Goal: Transaction & Acquisition: Purchase product/service

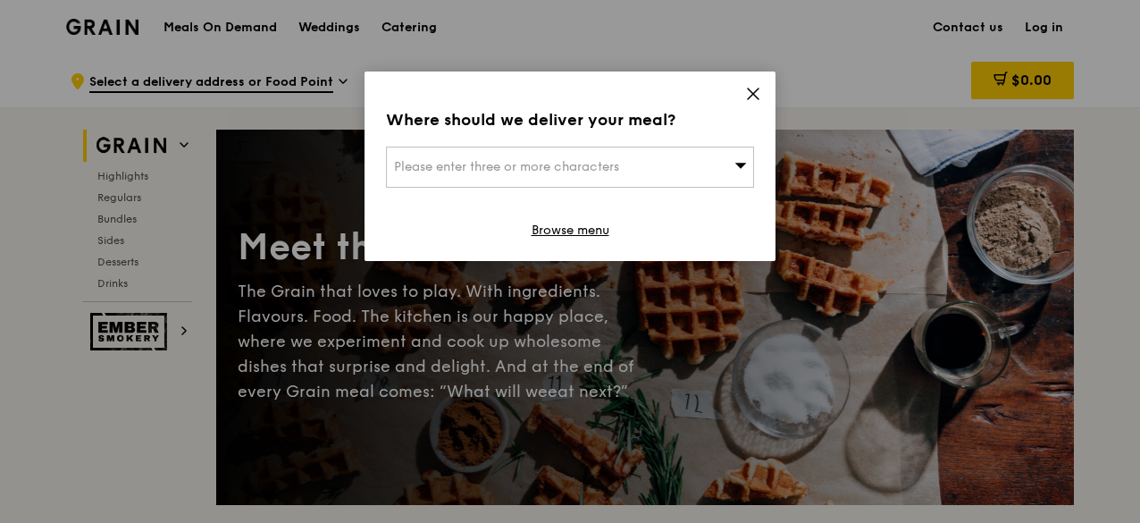
click at [751, 99] on icon at bounding box center [753, 94] width 16 height 16
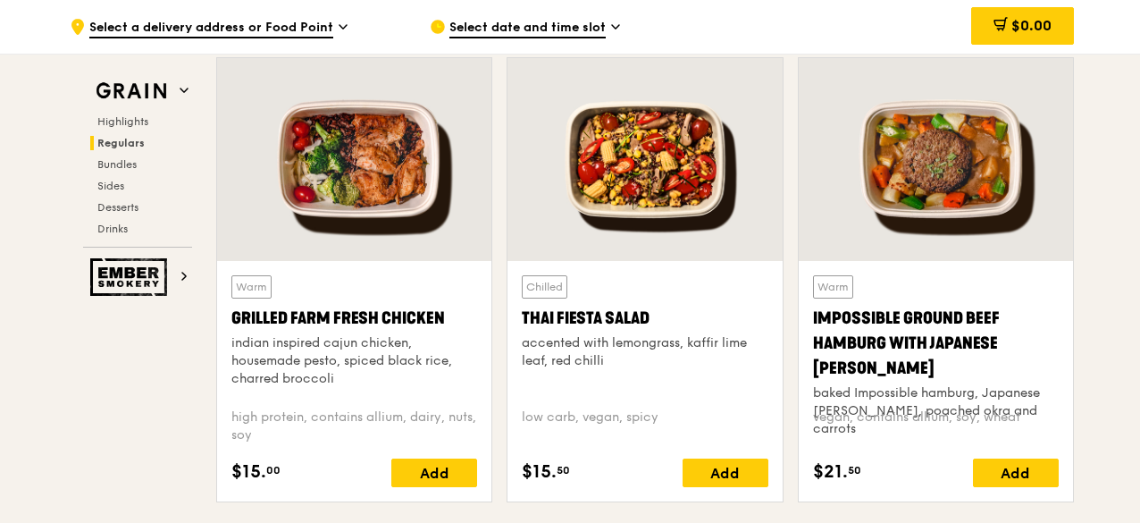
scroll to position [2033, 0]
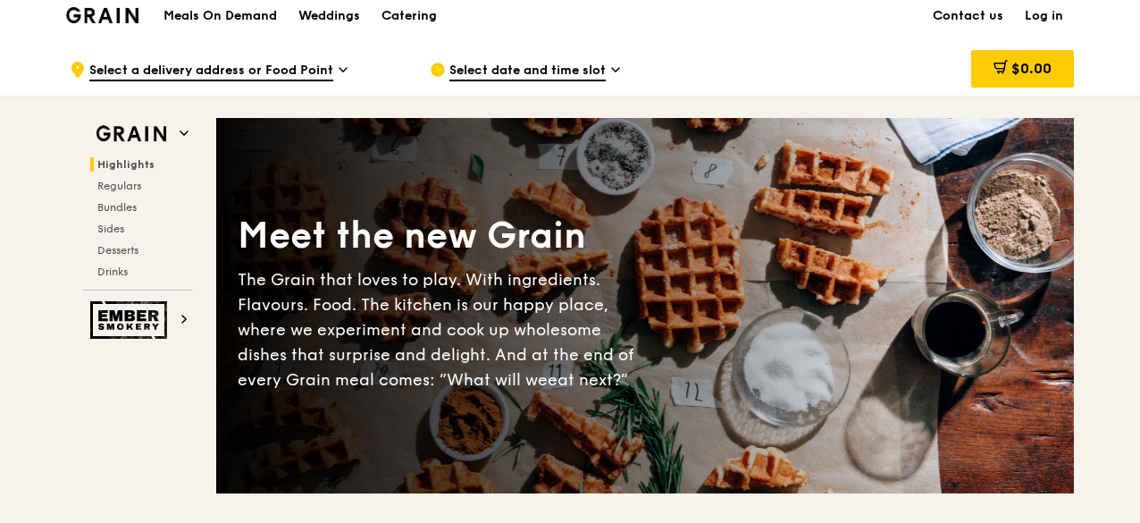
scroll to position [13, 0]
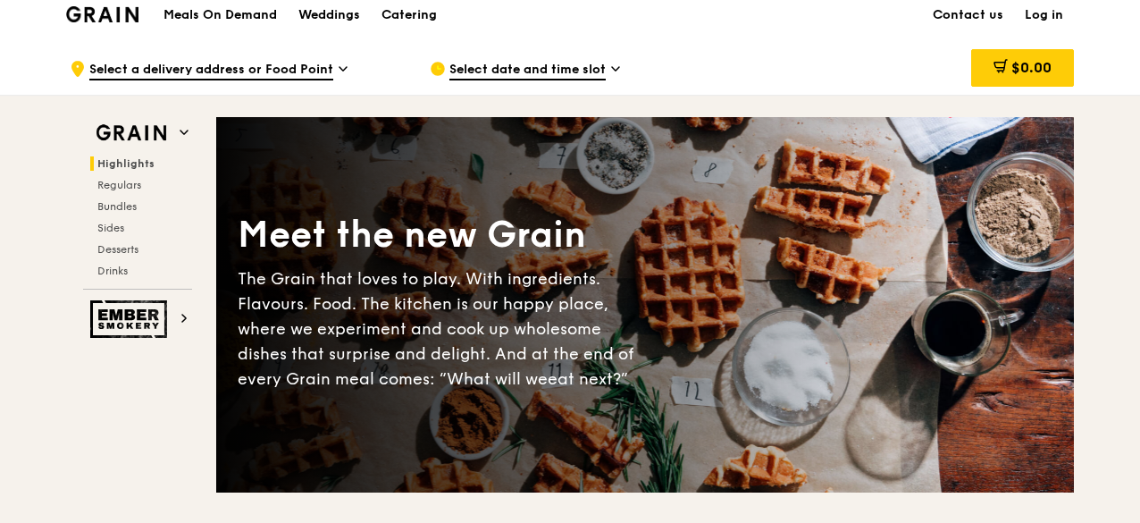
click at [827, 58] on div "$0.00" at bounding box center [930, 69] width 288 height 54
click at [829, 62] on div "$0.00" at bounding box center [930, 69] width 288 height 54
click at [75, 235] on div "Grain Highlights Regulars Bundles Sides Desserts Drinks Ember Smokery" at bounding box center [137, 217] width 143 height 242
click at [793, 357] on div "Meet the new Grain The Grain that loves to play. With ingredients. Flavours. Fo…" at bounding box center [644, 304] width 857 height 230
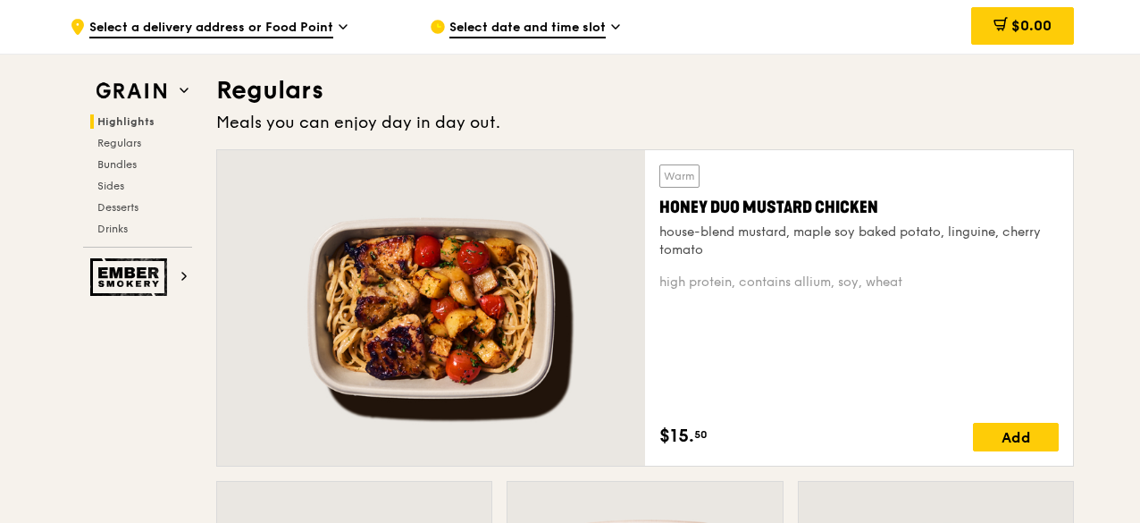
scroll to position [1154, 0]
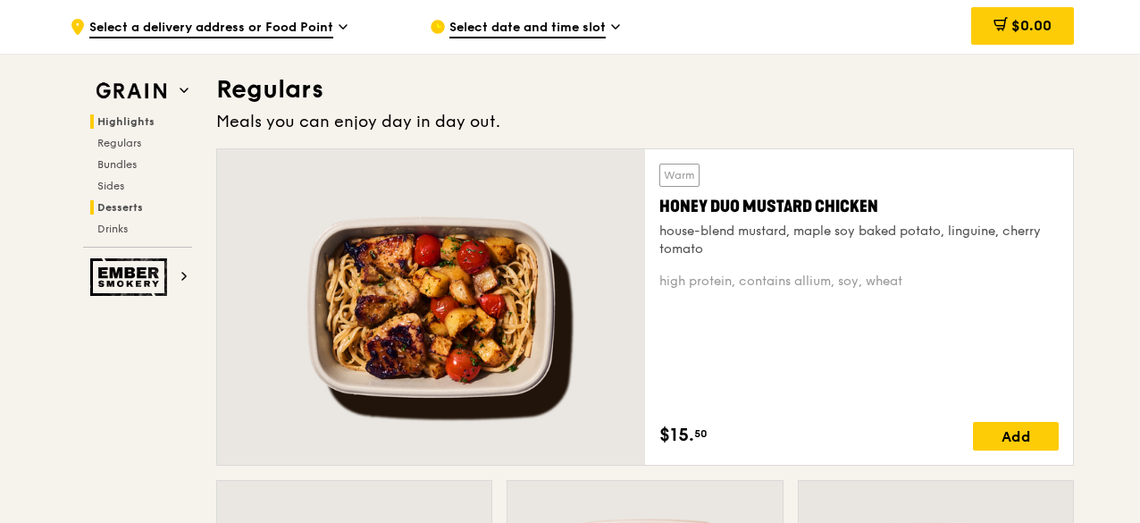
click at [120, 210] on span "Desserts" at bounding box center [120, 207] width 46 height 13
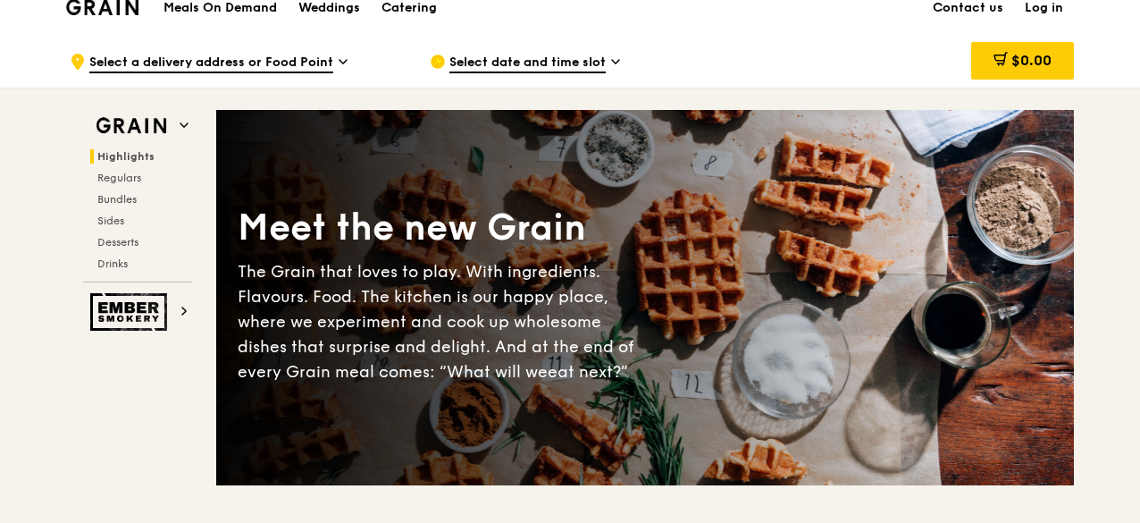
scroll to position [0, 0]
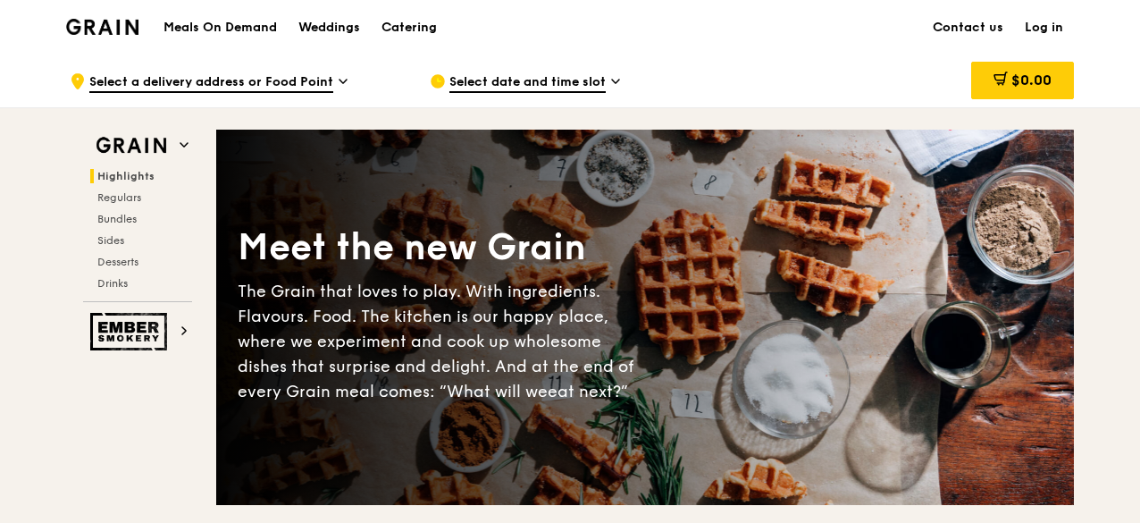
click at [526, 84] on span "Select date and time slot" at bounding box center [527, 83] width 156 height 20
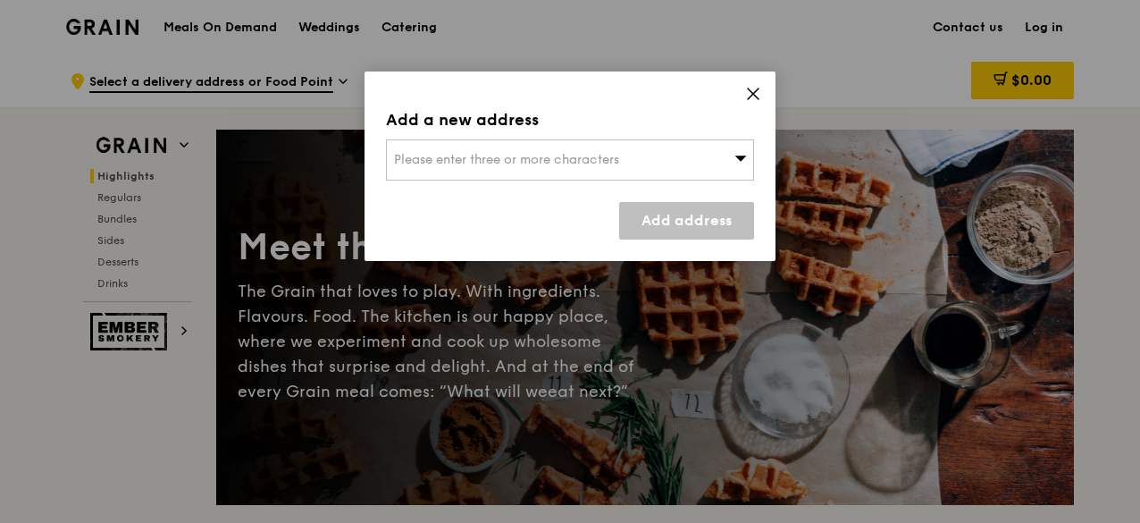
click at [756, 92] on icon at bounding box center [753, 94] width 16 height 16
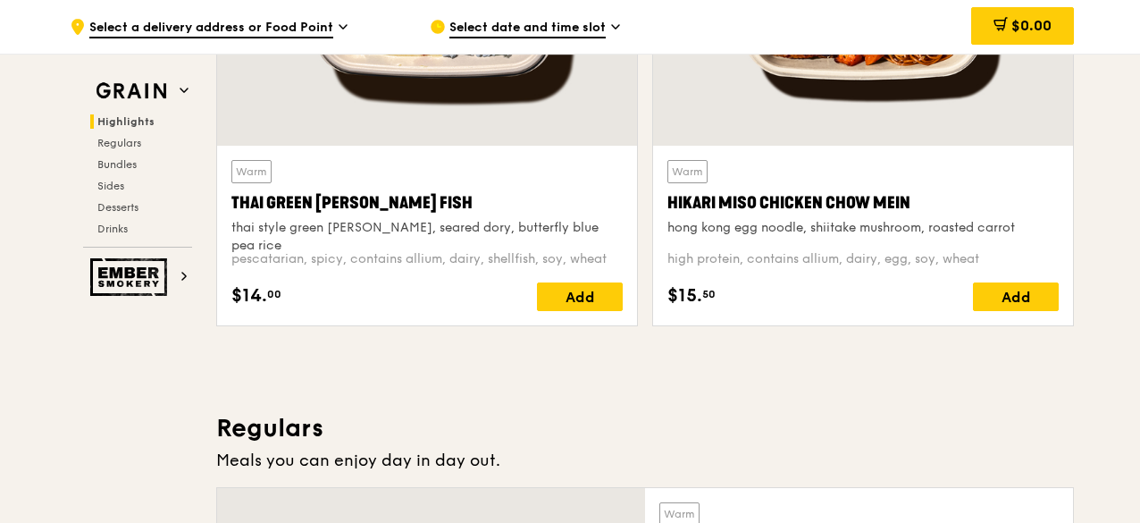
scroll to position [817, 0]
